Goal: Task Accomplishment & Management: Manage account settings

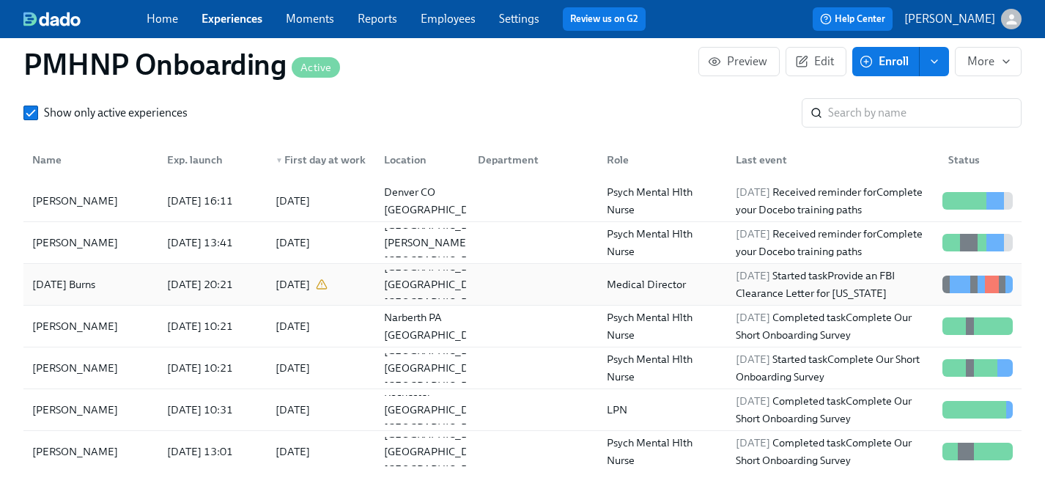
scroll to position [0, 5704]
click at [229, 18] on link "Experiences" at bounding box center [231, 19] width 61 height 14
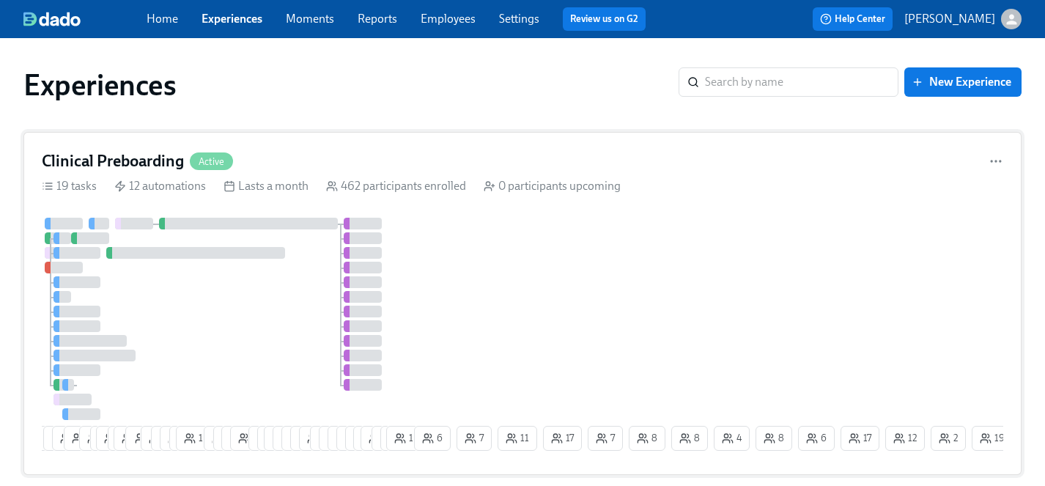
click at [456, 242] on div "4 9 10 19 2 11 2 16 2 18 1 12 6 6 3 14 8 1 6 8 4 2 23 21 13 11 12 3 3 4 7 3 6 2…" at bounding box center [522, 337] width 961 height 239
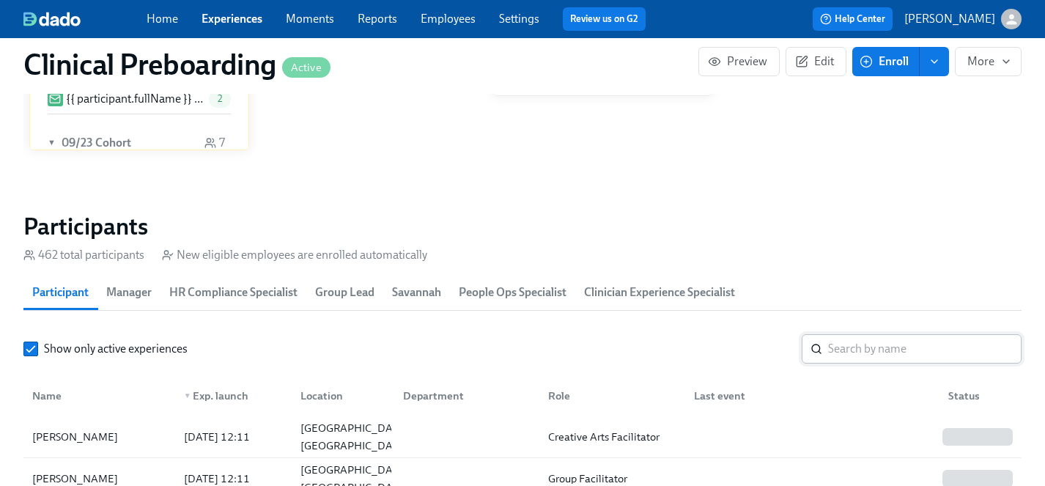
scroll to position [1456, 0]
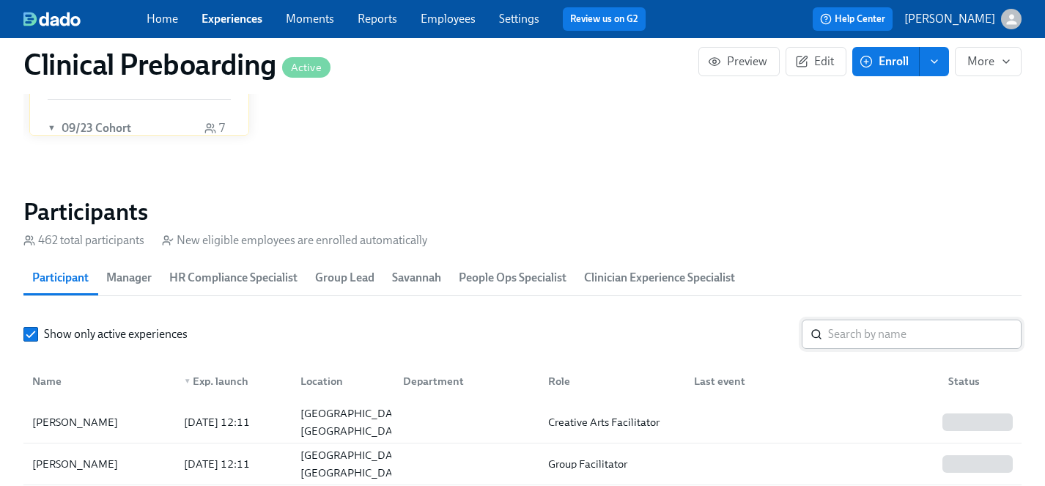
click at [853, 338] on input "search" at bounding box center [924, 333] width 193 height 29
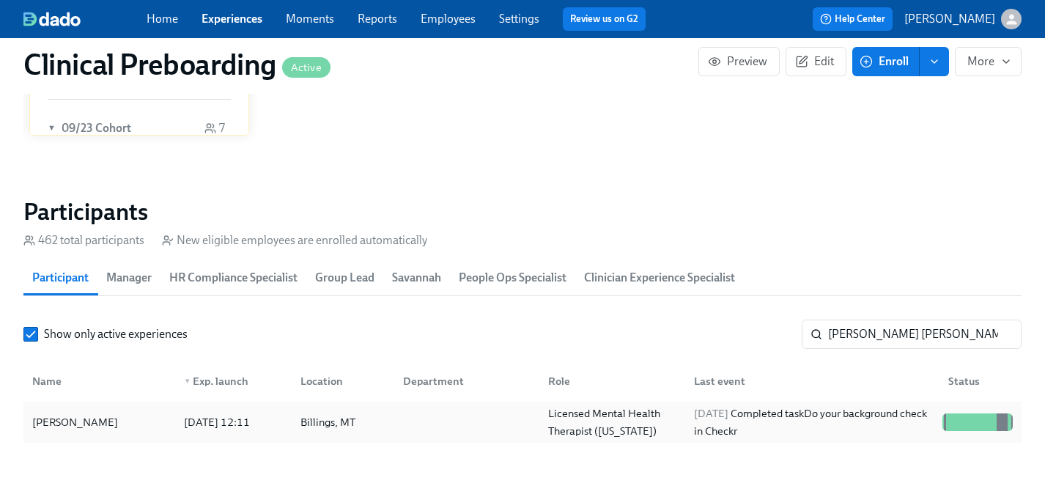
click at [67, 417] on div "[PERSON_NAME]" at bounding box center [74, 422] width 97 height 18
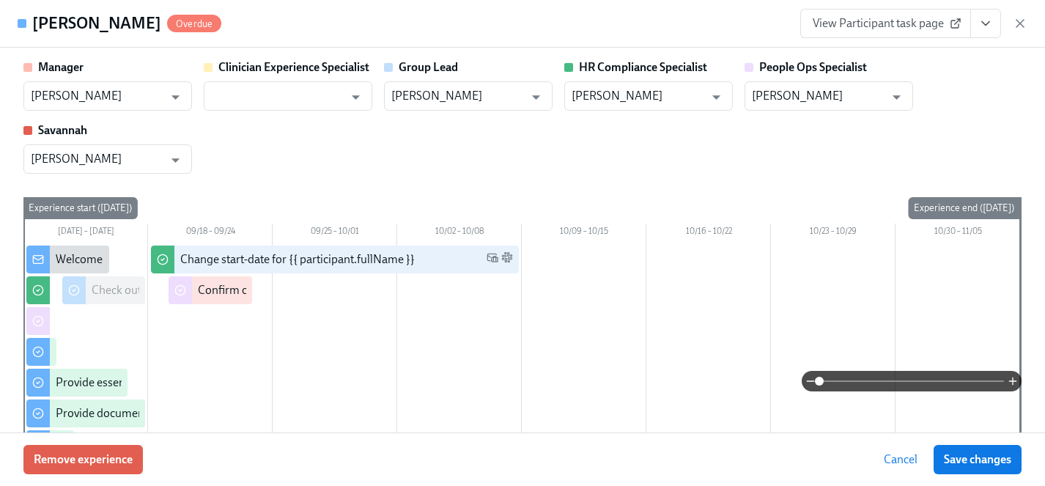
click at [990, 22] on icon "View task page" at bounding box center [985, 23] width 15 height 15
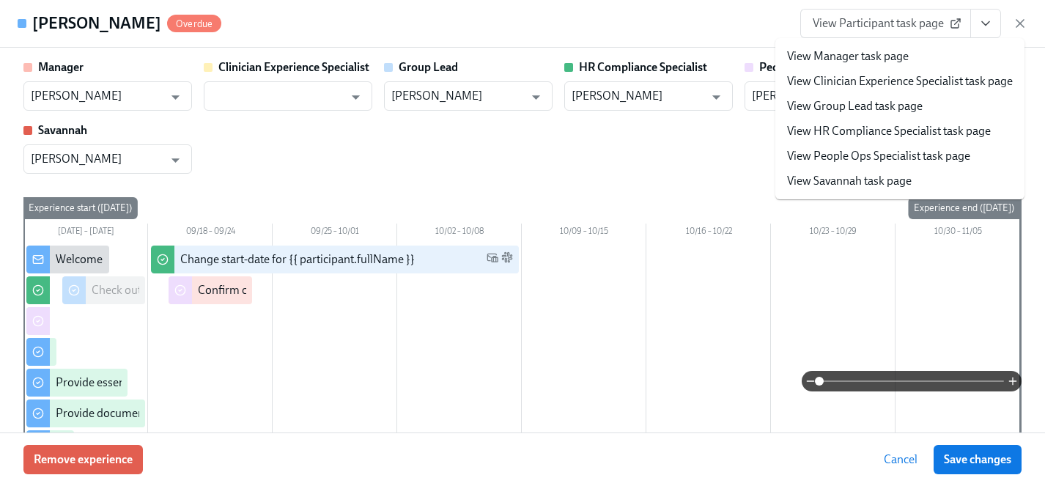
click at [873, 127] on link "View HR Compliance Specialist task page" at bounding box center [889, 131] width 204 height 16
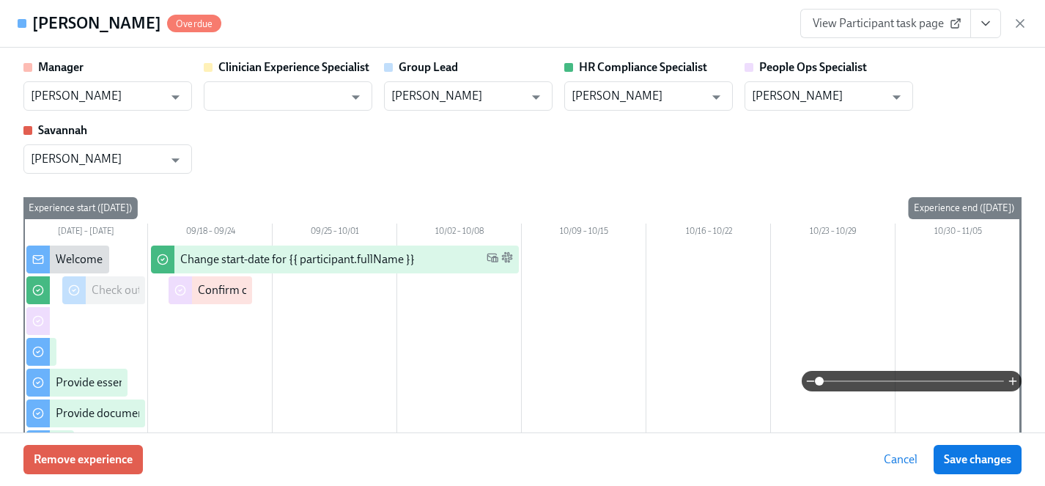
scroll to position [0, 18204]
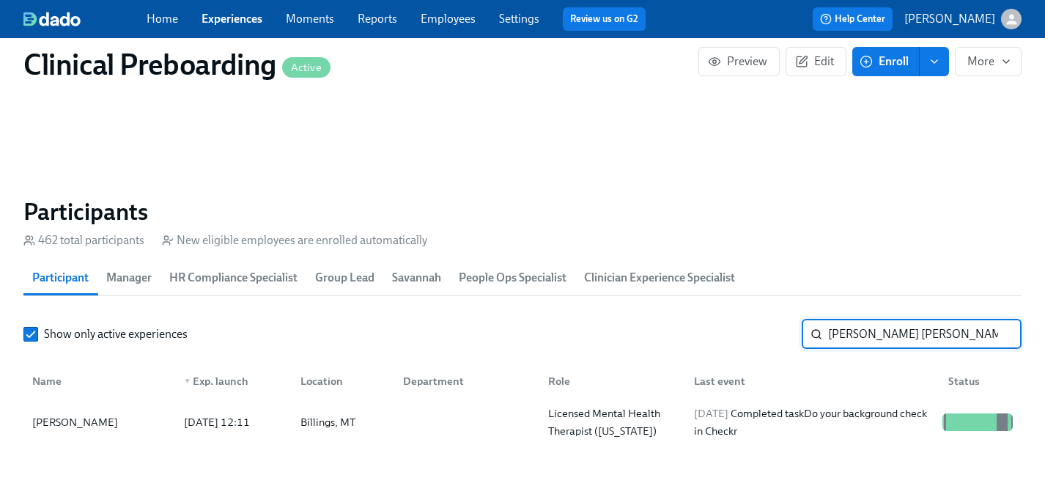
drag, startPoint x: 923, startPoint y: 338, endPoint x: 659, endPoint y: 320, distance: 265.1
click at [659, 320] on div "Show only active experiences [PERSON_NAME] [PERSON_NAME] ​" at bounding box center [522, 333] width 998 height 29
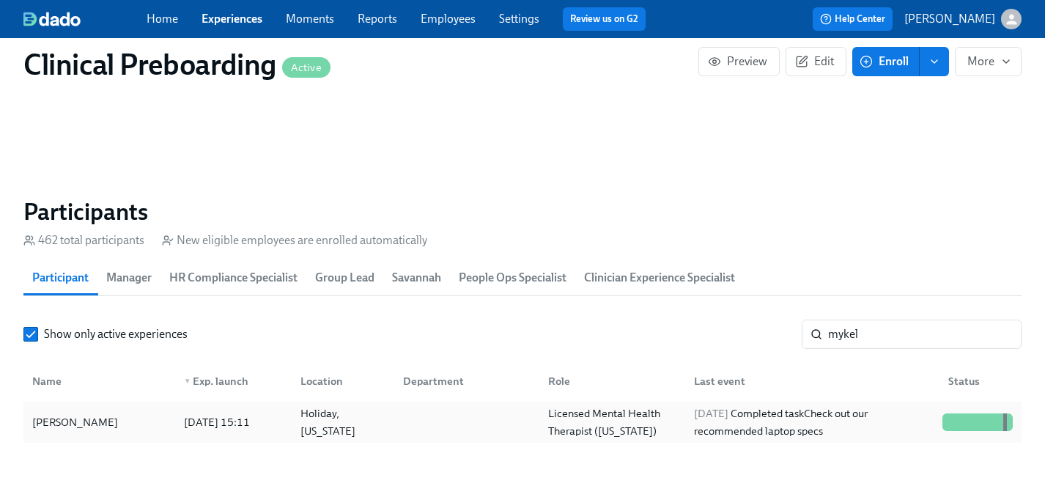
click at [62, 426] on div "[PERSON_NAME]" at bounding box center [74, 422] width 97 height 18
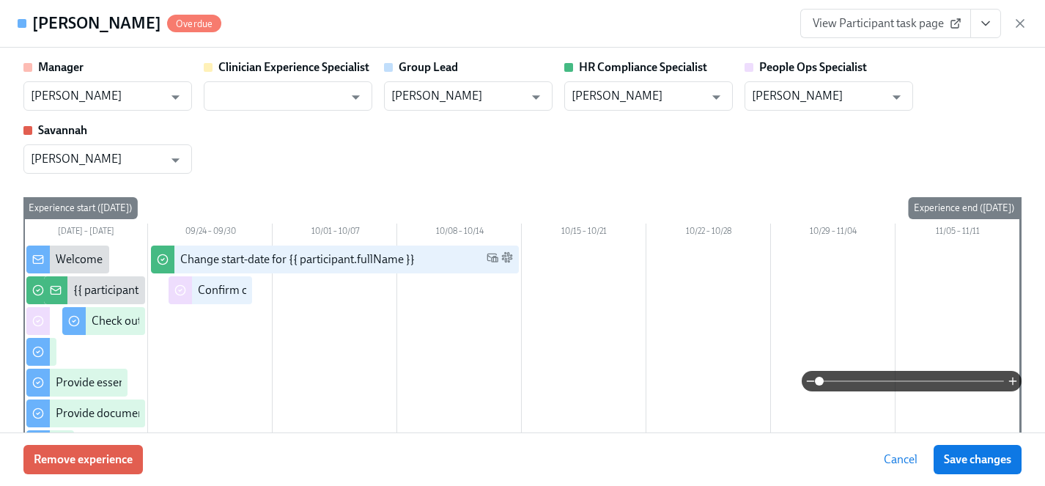
click at [990, 30] on icon "View task page" at bounding box center [985, 23] width 15 height 15
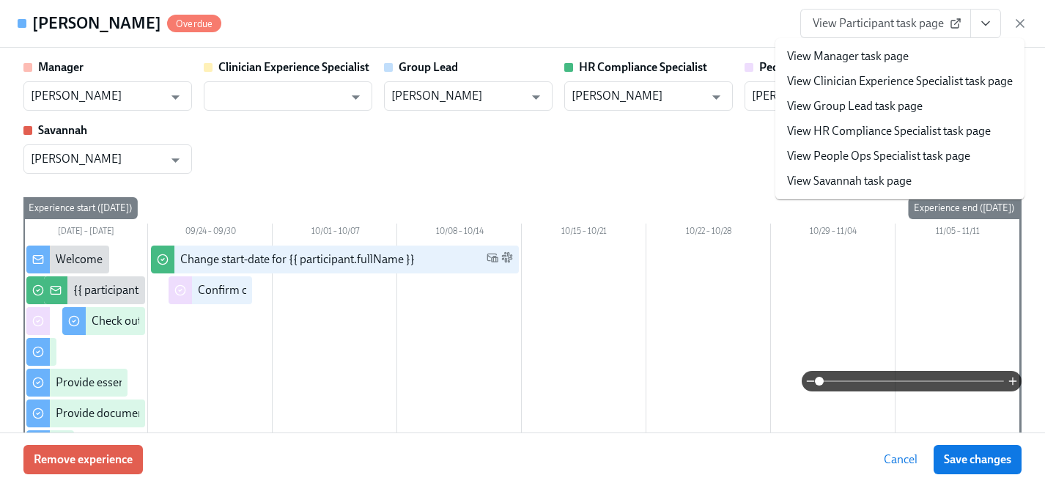
click at [846, 128] on link "View HR Compliance Specialist task page" at bounding box center [889, 131] width 204 height 16
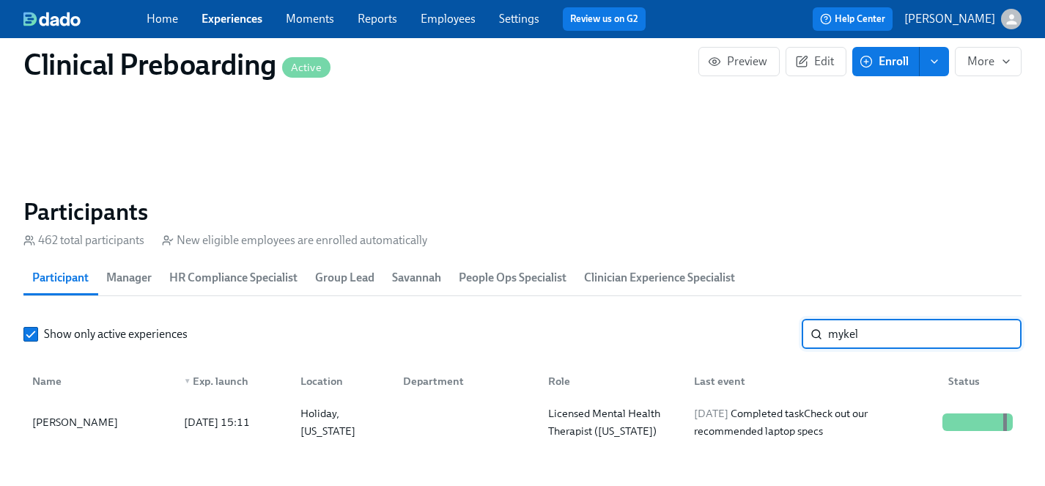
drag, startPoint x: 894, startPoint y: 338, endPoint x: 748, endPoint y: 330, distance: 146.0
click at [748, 330] on div "Show only active experiences mykel ​" at bounding box center [522, 333] width 998 height 29
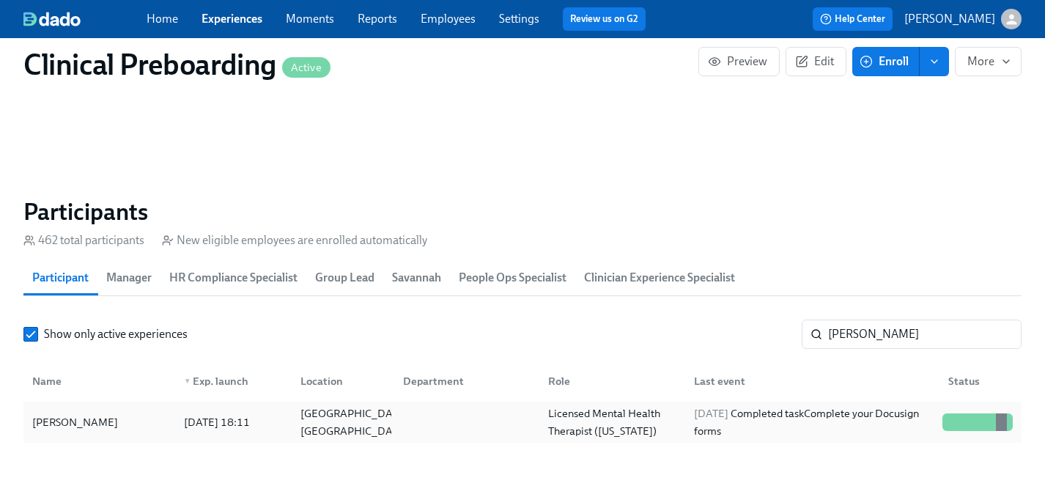
click at [76, 426] on div "[PERSON_NAME]" at bounding box center [74, 422] width 97 height 18
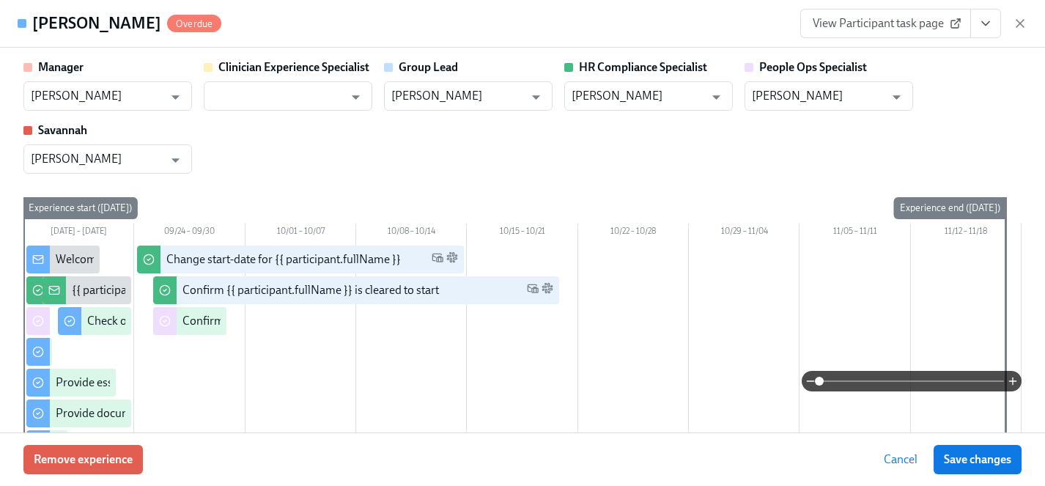
click at [985, 18] on icon "View task page" at bounding box center [985, 23] width 15 height 15
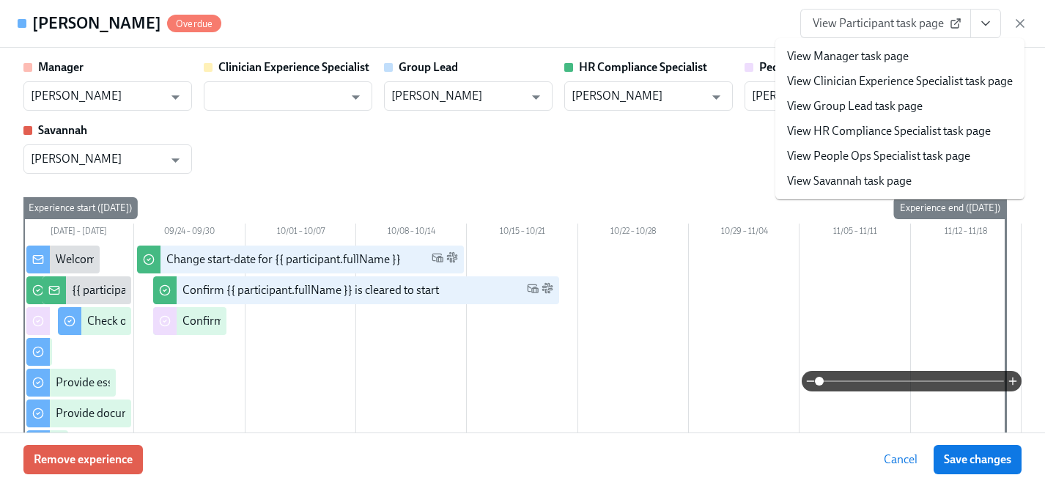
click at [850, 132] on link "View HR Compliance Specialist task page" at bounding box center [889, 131] width 204 height 16
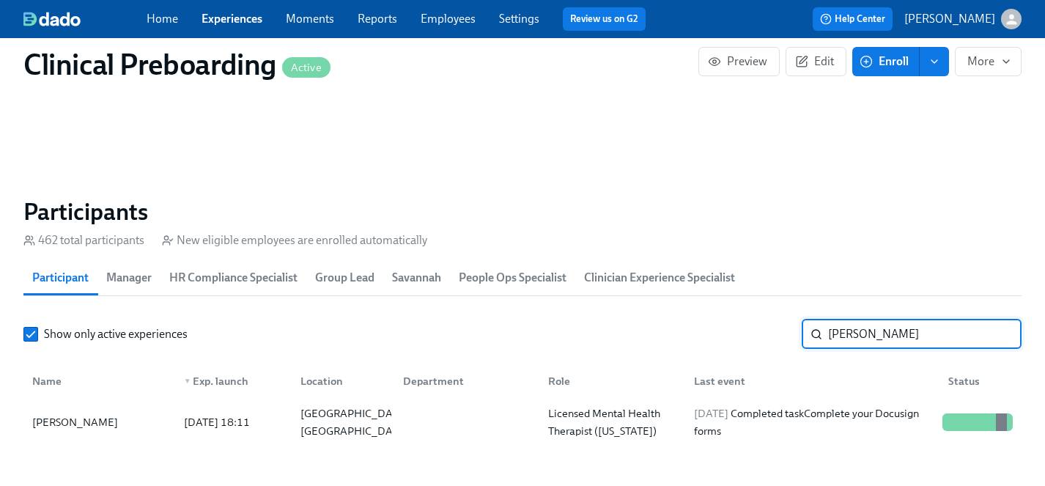
drag, startPoint x: 875, startPoint y: 336, endPoint x: 713, endPoint y: 335, distance: 162.6
click at [713, 335] on div "Show only active experiences [PERSON_NAME] ​" at bounding box center [522, 333] width 998 height 29
type input "aina b"
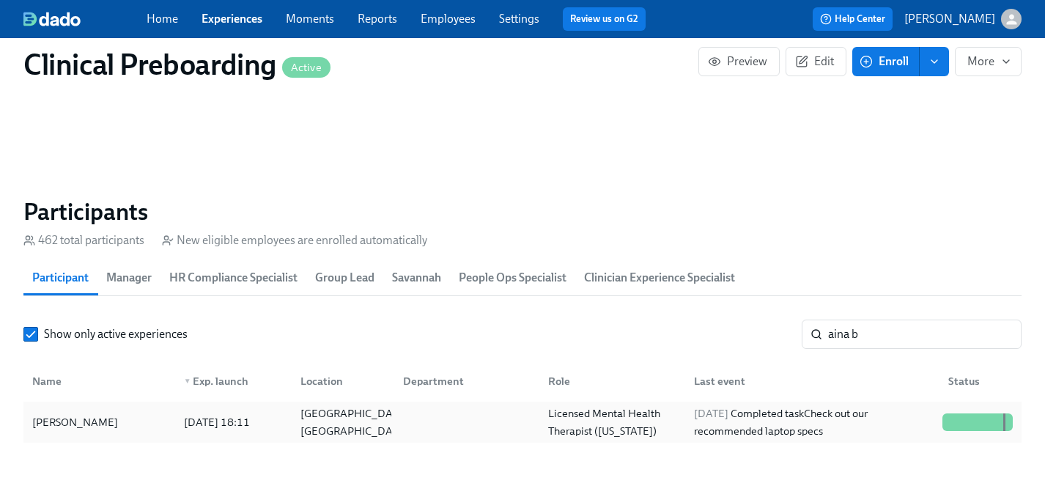
click at [51, 426] on div "[PERSON_NAME]" at bounding box center [74, 422] width 97 height 18
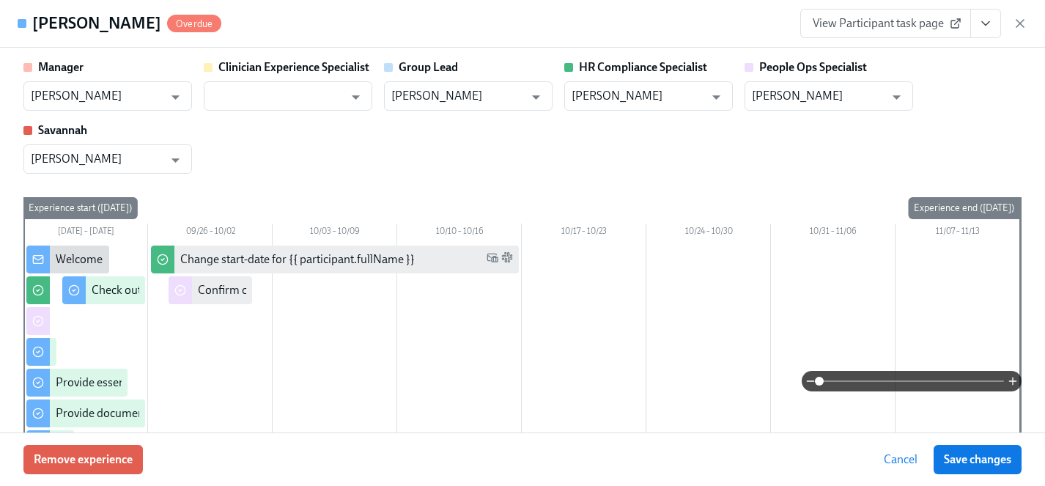
click at [985, 21] on icon "View task page" at bounding box center [985, 23] width 15 height 15
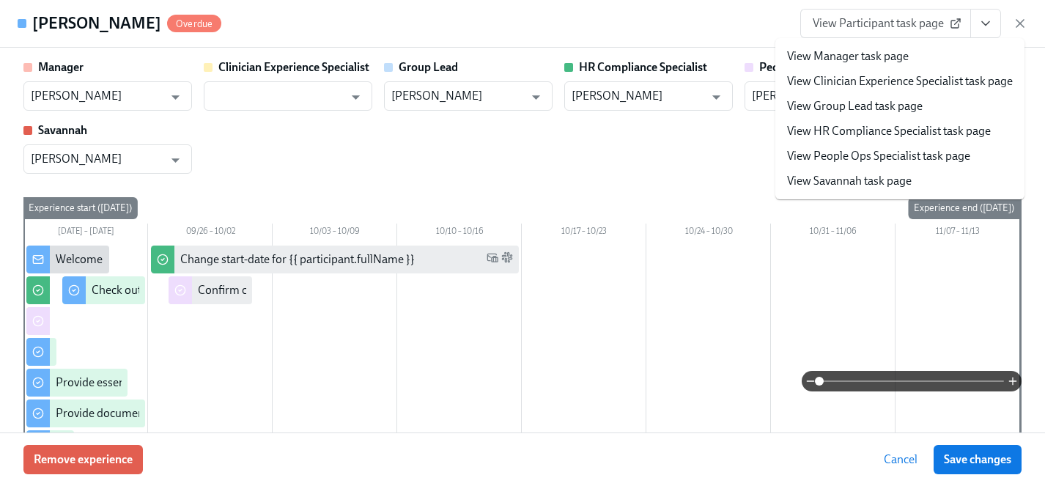
click at [867, 127] on link "View HR Compliance Specialist task page" at bounding box center [889, 131] width 204 height 16
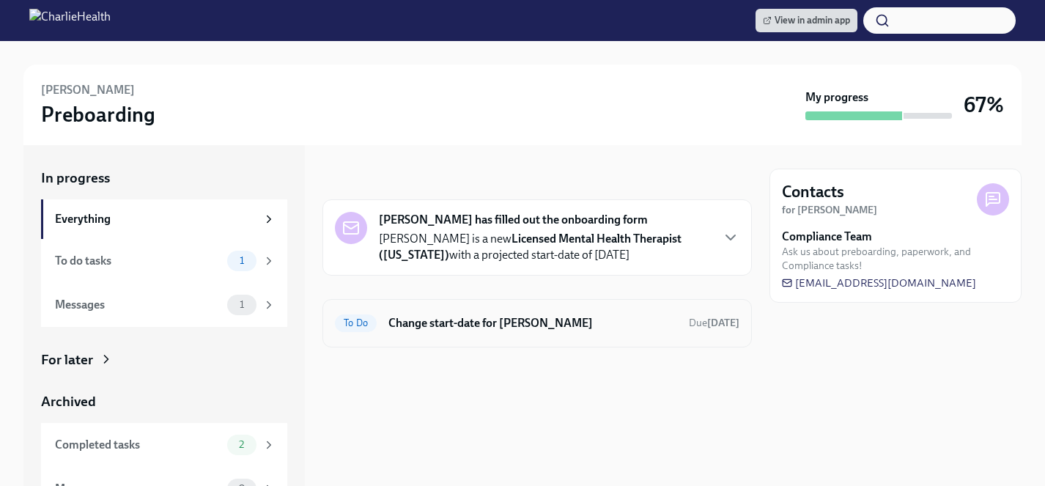
click at [431, 327] on h6 "Change start-date for Amanda Patton" at bounding box center [532, 323] width 289 height 16
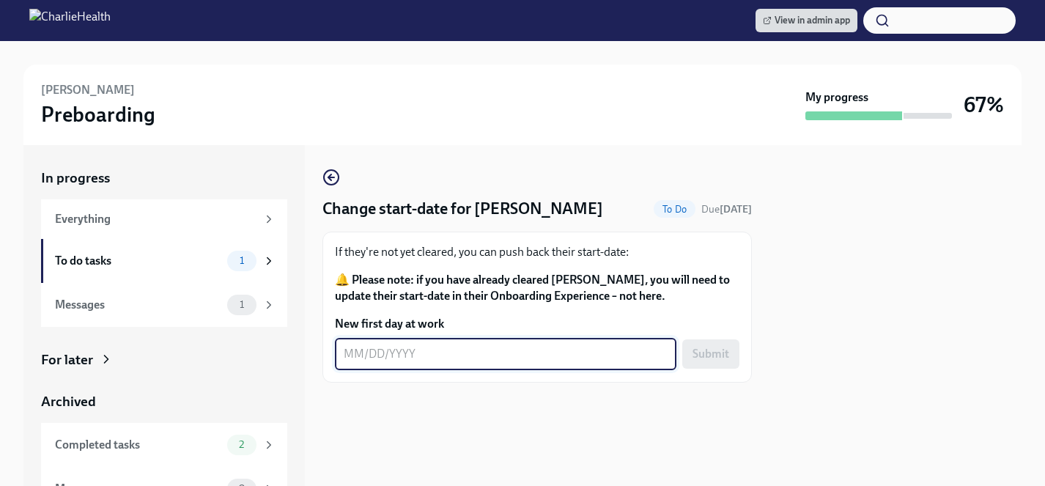
click at [424, 360] on textarea "New first day at work" at bounding box center [506, 354] width 324 height 18
type textarea "[DATE]"
click at [708, 352] on span "Submit" at bounding box center [710, 354] width 37 height 15
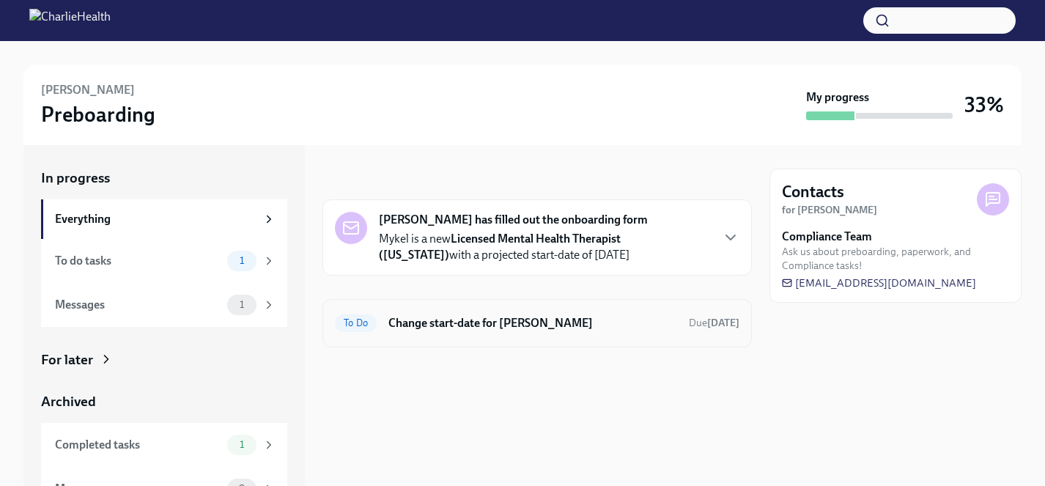
click at [430, 330] on h6 "Change start-date for [PERSON_NAME]" at bounding box center [532, 323] width 289 height 16
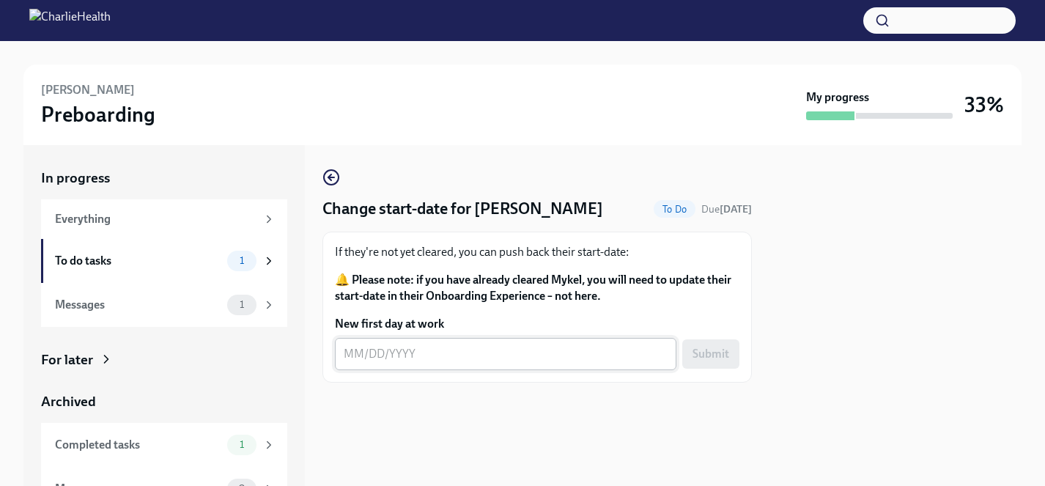
click at [426, 339] on div "x ​" at bounding box center [505, 354] width 341 height 32
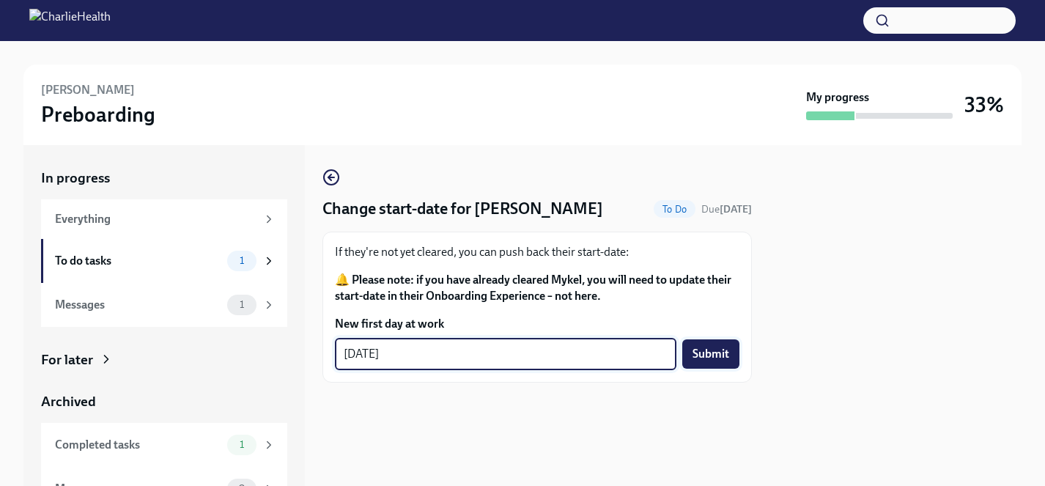
type textarea "[DATE]"
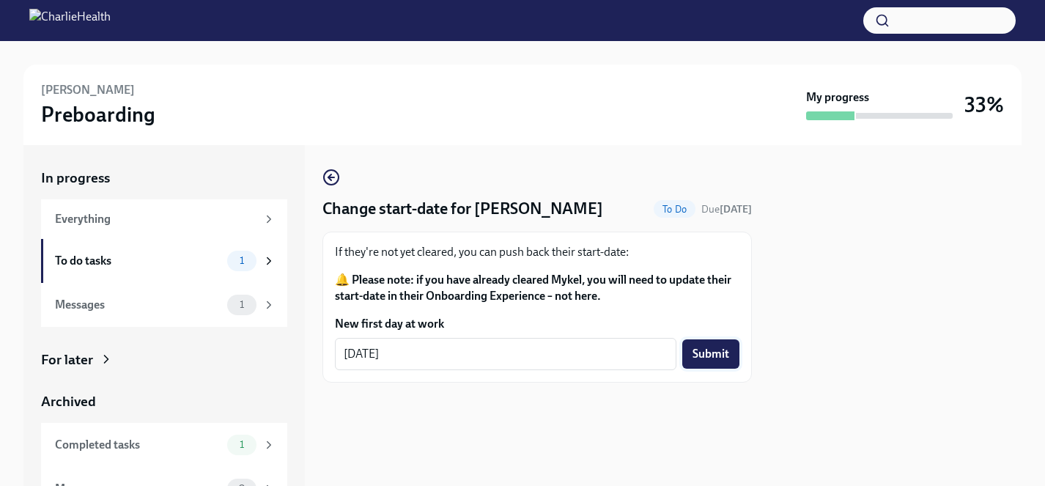
click at [707, 347] on span "Submit" at bounding box center [710, 354] width 37 height 15
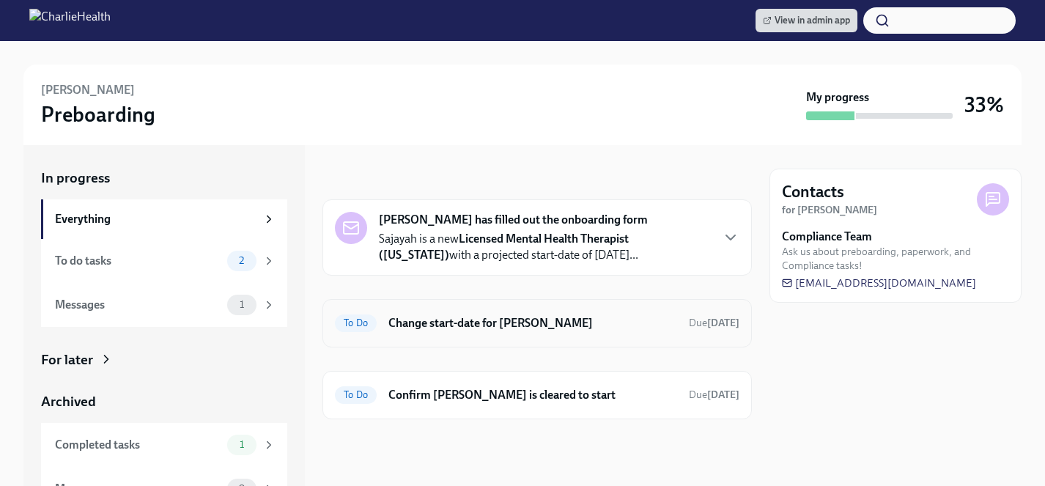
click at [481, 320] on h6 "Change start-date for Sajayah Baker" at bounding box center [532, 323] width 289 height 16
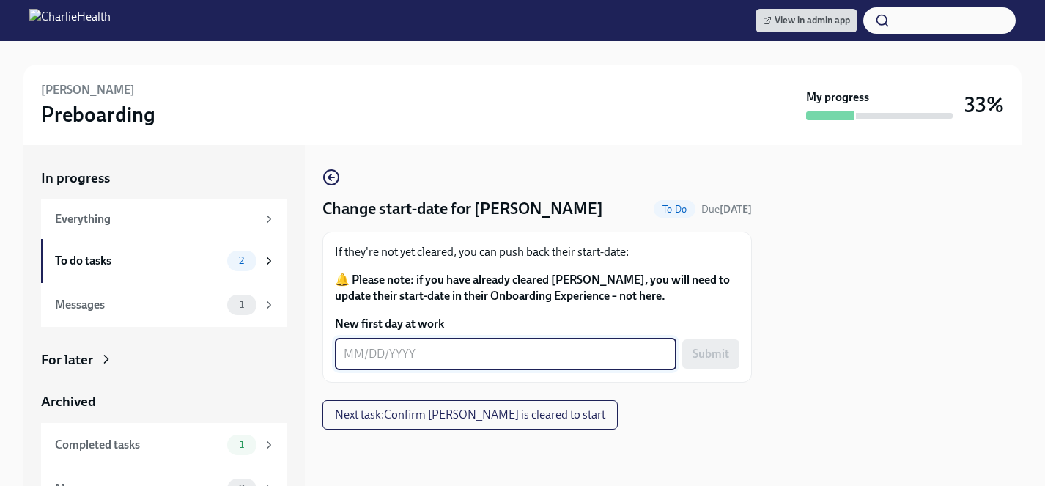
click at [447, 358] on textarea "New first day at work" at bounding box center [506, 354] width 324 height 18
type textarea "[DATE]"
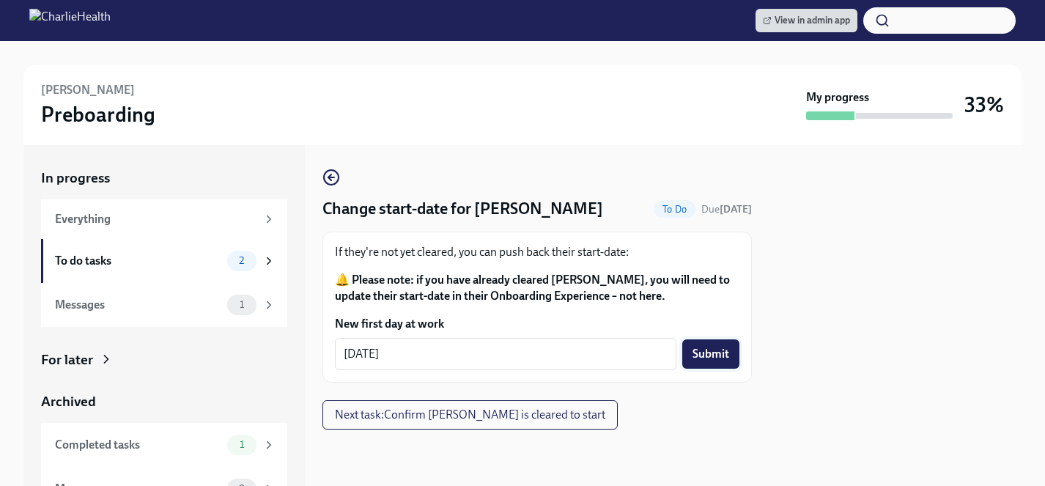
click at [726, 355] on span "Submit" at bounding box center [710, 354] width 37 height 15
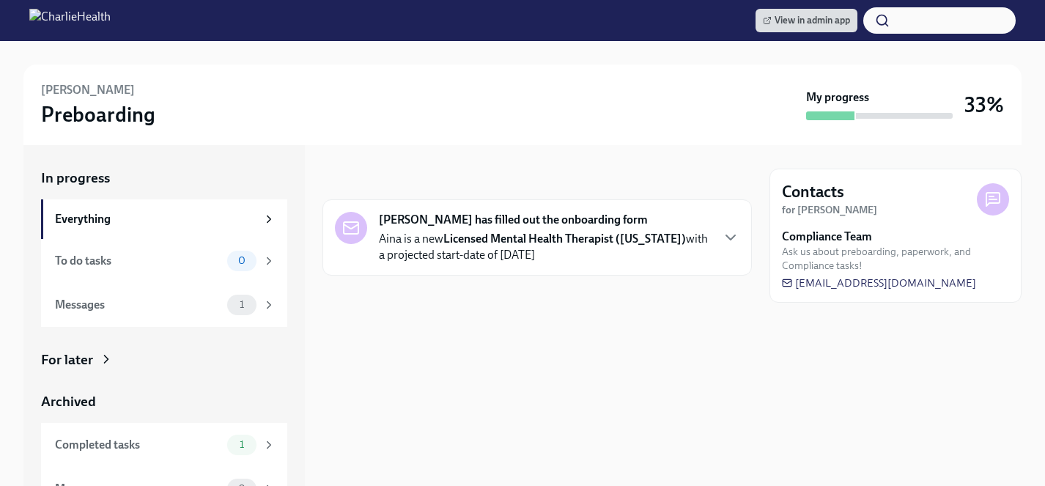
click at [97, 357] on div "For later" at bounding box center [164, 359] width 246 height 19
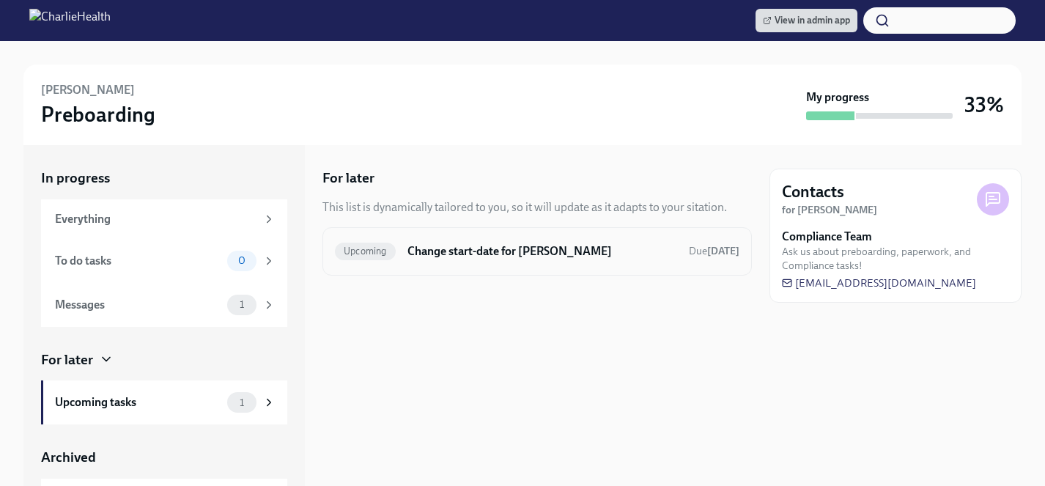
click at [480, 253] on h6 "Change start-date for [PERSON_NAME]" at bounding box center [542, 251] width 270 height 16
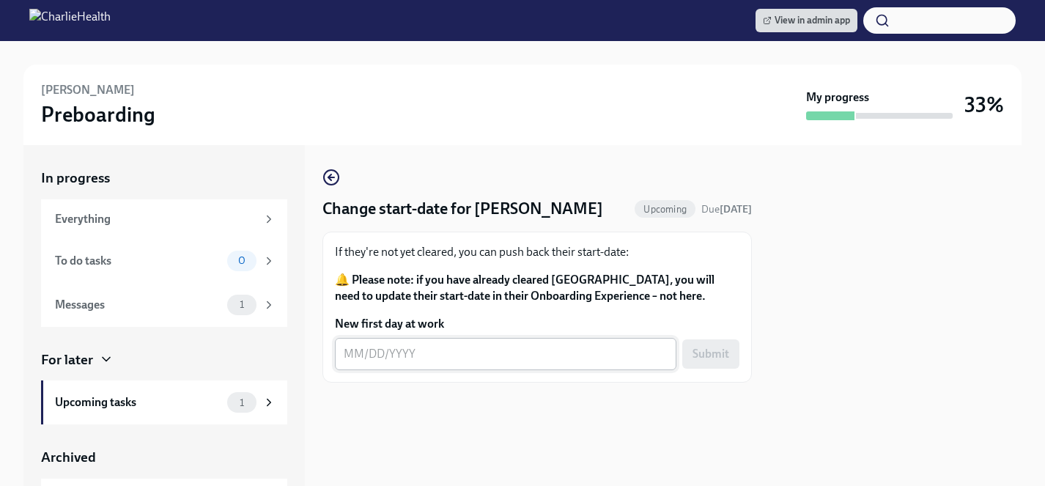
click at [408, 345] on textarea "New first day at work" at bounding box center [506, 354] width 324 height 18
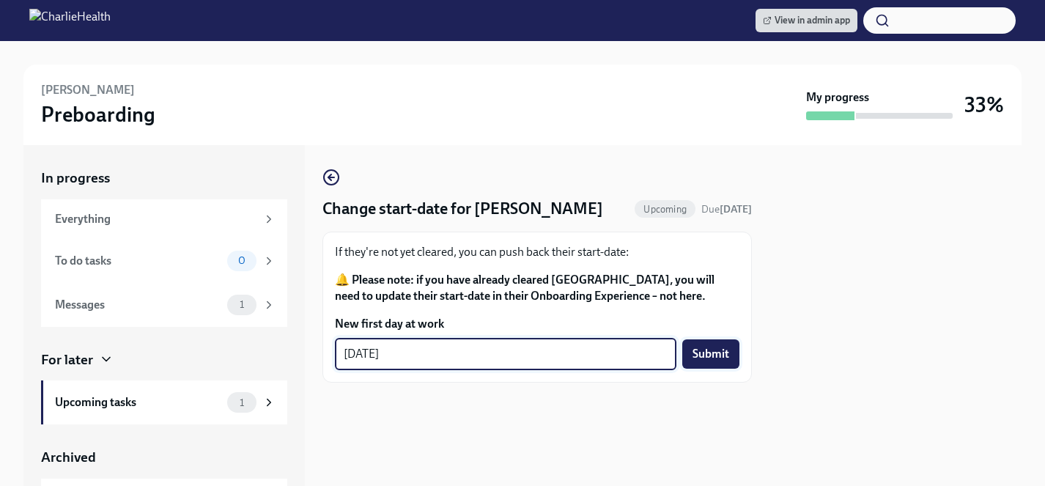
type textarea "10/13/2025"
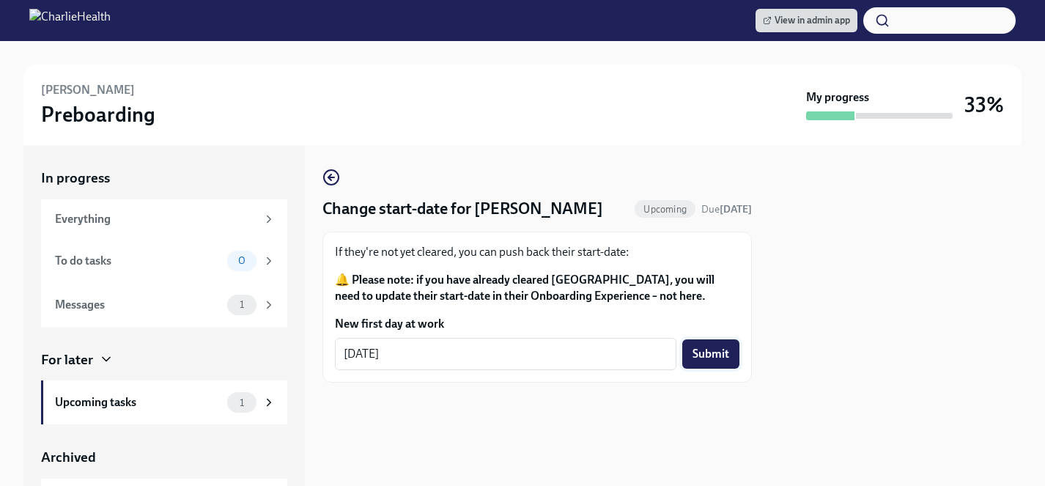
click at [699, 360] on span "Submit" at bounding box center [710, 354] width 37 height 15
